Goal: Information Seeking & Learning: Learn about a topic

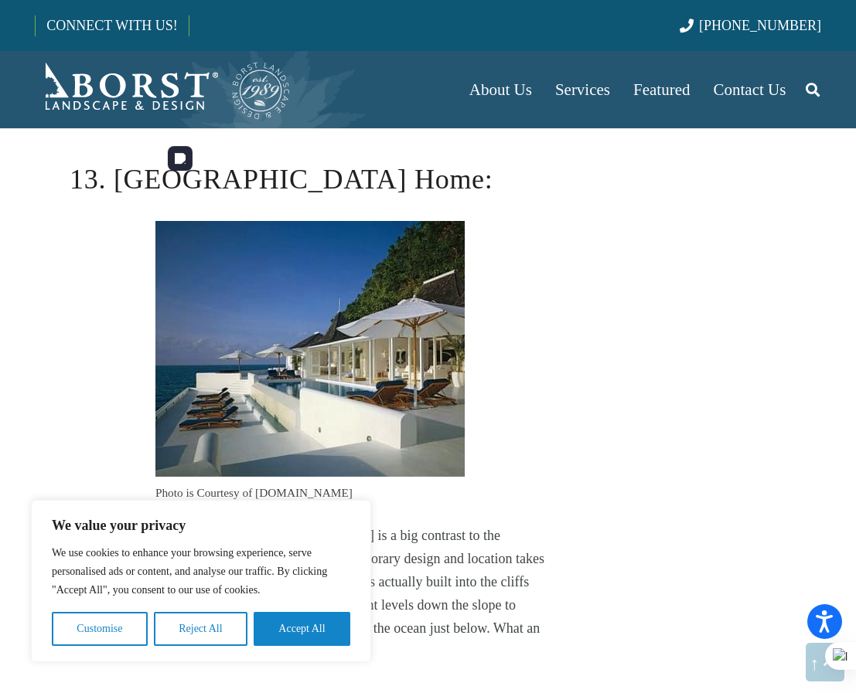
scroll to position [7287, 0]
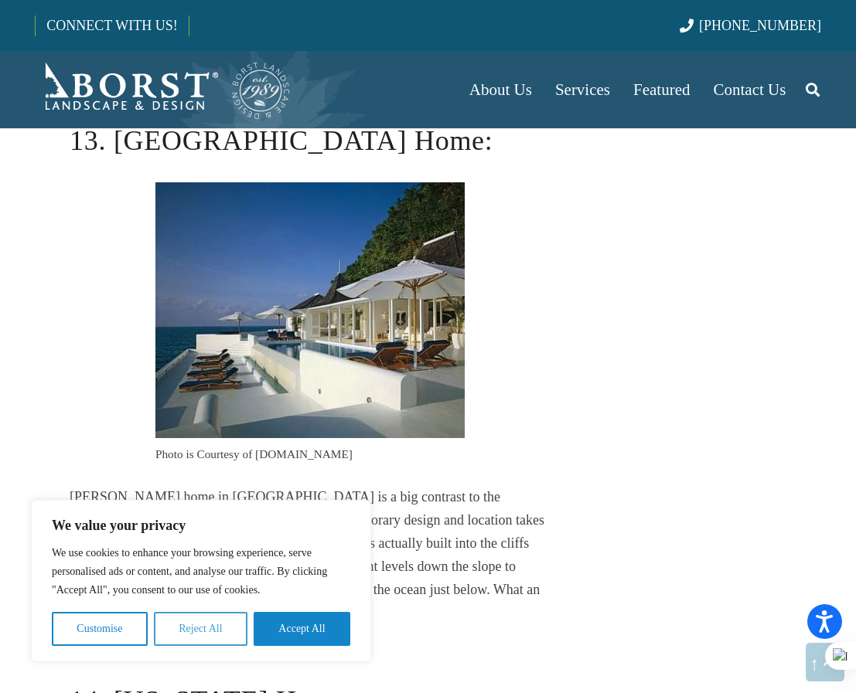
click at [209, 625] on button "Reject All" at bounding box center [201, 629] width 94 height 34
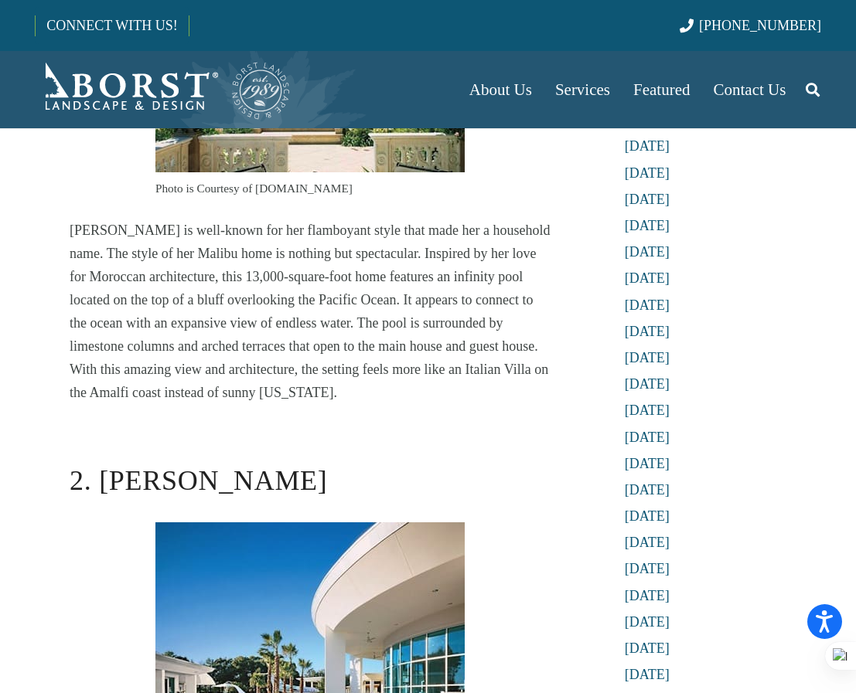
scroll to position [639, 0]
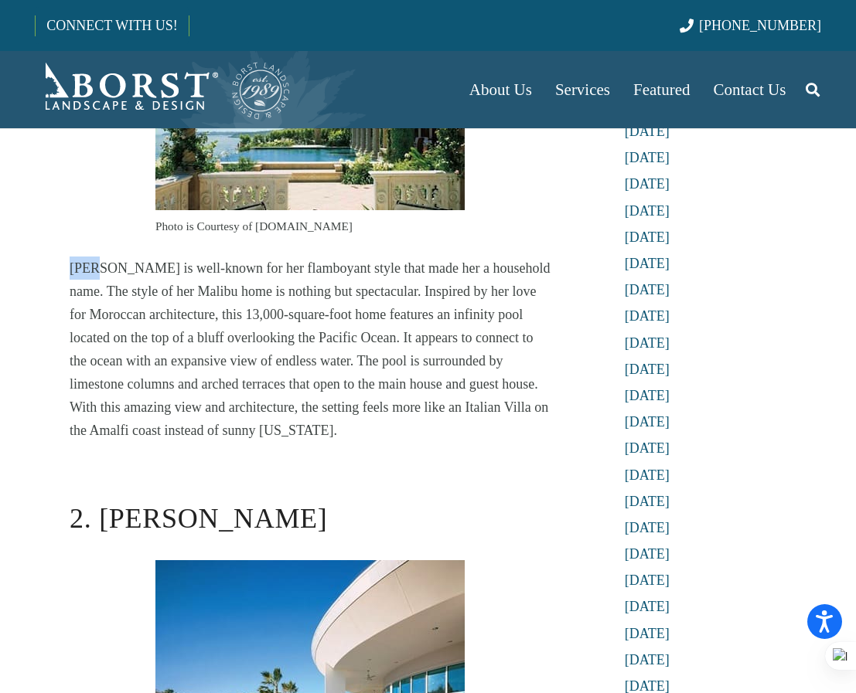
drag, startPoint x: 71, startPoint y: 266, endPoint x: 94, endPoint y: 267, distance: 23.2
click at [94, 267] on p "[PERSON_NAME] is well-known for her flamboyant style that made her a household …" at bounding box center [310, 350] width 481 height 186
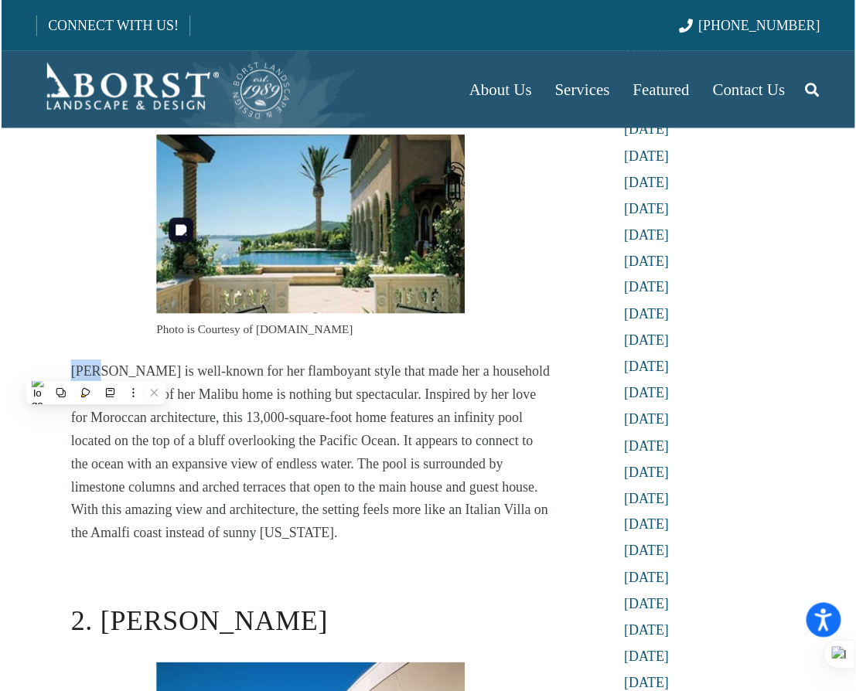
scroll to position [407, 0]
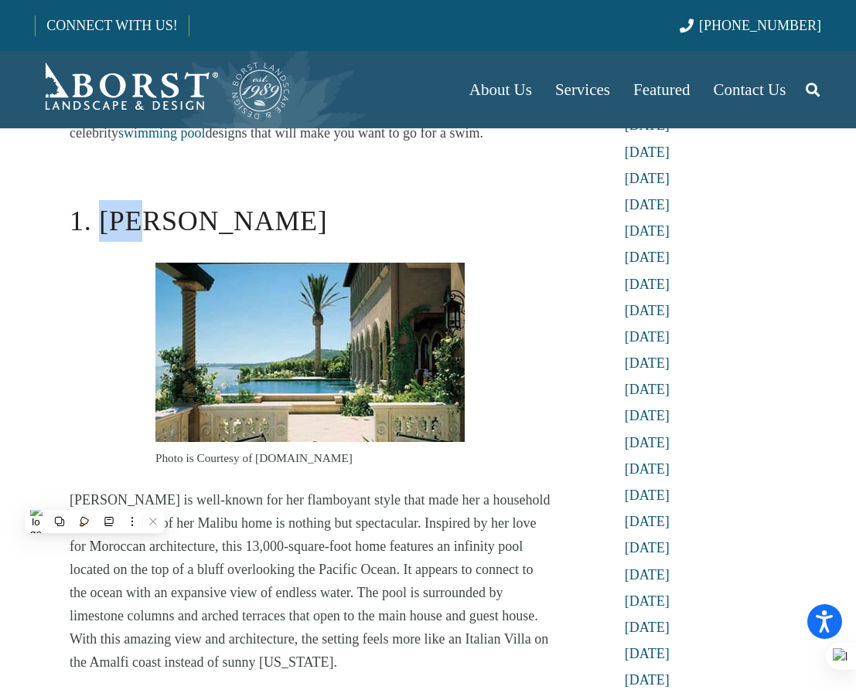
drag, startPoint x: 101, startPoint y: 218, endPoint x: 145, endPoint y: 223, distance: 43.5
click at [145, 223] on h2 "1. [PERSON_NAME]" at bounding box center [310, 221] width 481 height 42
drag, startPoint x: 174, startPoint y: 220, endPoint x: 203, endPoint y: 264, distance: 52.5
click at [177, 221] on h2 "1. [PERSON_NAME]" at bounding box center [310, 221] width 481 height 42
click at [238, 301] on img at bounding box center [309, 352] width 309 height 179
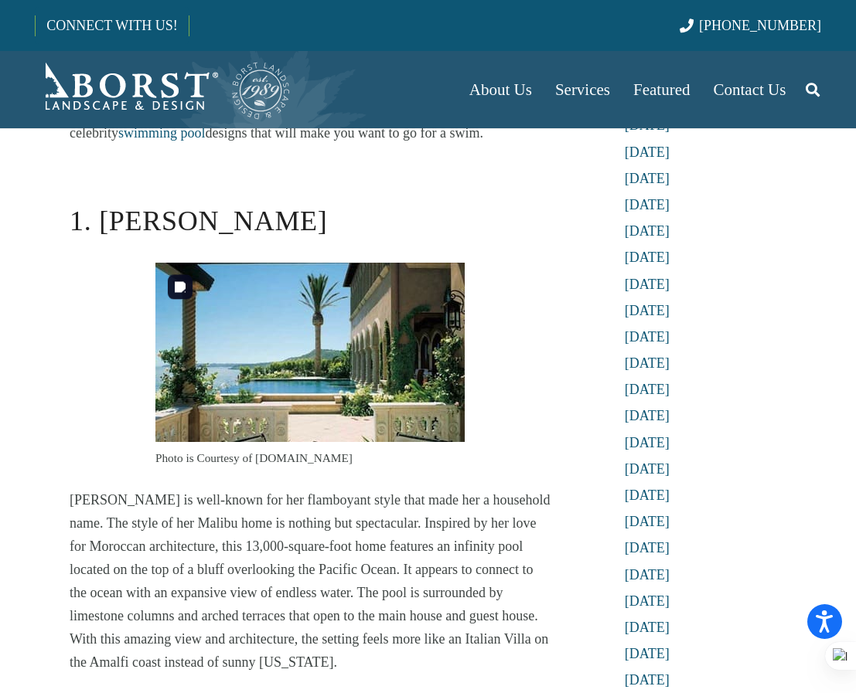
click at [271, 339] on img at bounding box center [309, 352] width 309 height 179
click at [268, 341] on img at bounding box center [309, 352] width 309 height 179
click at [246, 392] on img at bounding box center [309, 352] width 309 height 179
click at [261, 371] on img at bounding box center [309, 352] width 309 height 179
